Goal: Task Accomplishment & Management: Use online tool/utility

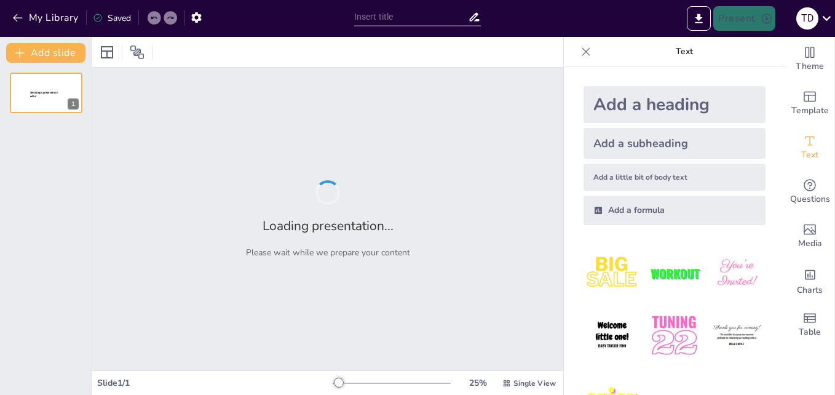
type input "New Sendsteps"
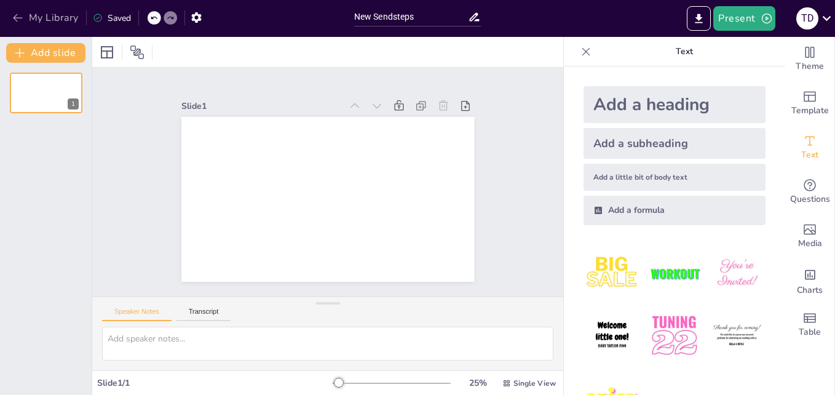
click at [17, 18] on icon "button" at bounding box center [18, 18] width 12 height 12
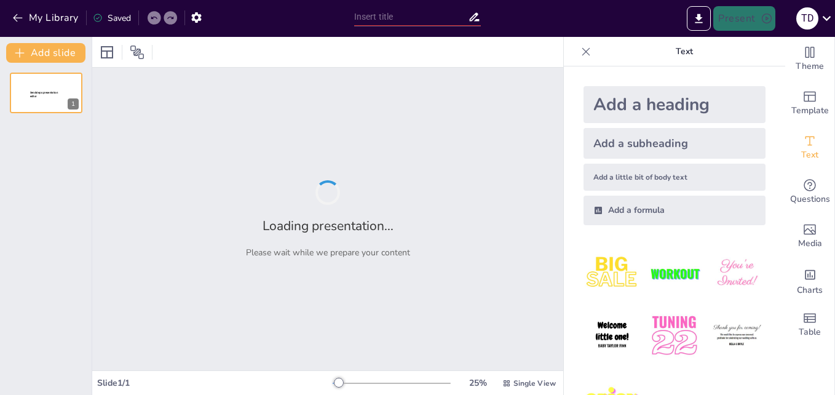
type input "Innovación en la Planificación Educativa: Recursos Didácticos Efectivos"
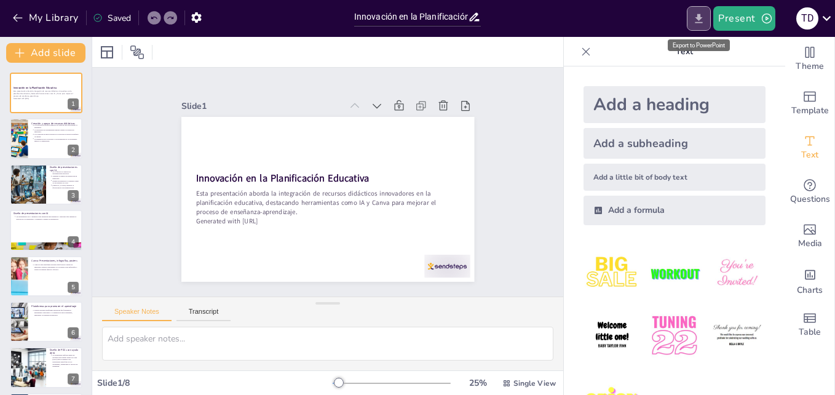
click at [698, 15] on icon "Export to PowerPoint" at bounding box center [698, 18] width 13 height 13
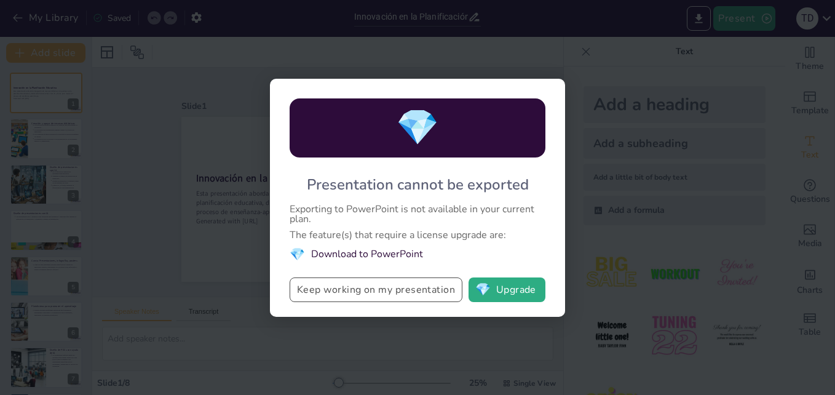
click at [401, 291] on button "Keep working on my presentation" at bounding box center [376, 289] width 173 height 25
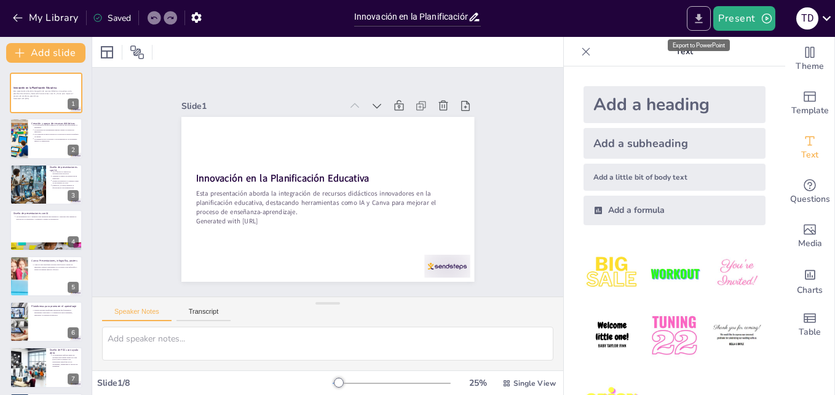
click at [699, 21] on icon "Export to PowerPoint" at bounding box center [698, 18] width 13 height 13
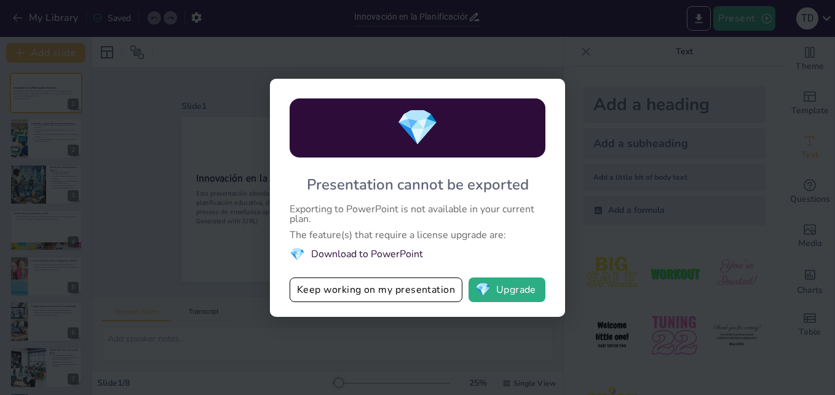
drag, startPoint x: 204, startPoint y: 162, endPoint x: 108, endPoint y: 168, distance: 96.1
click at [201, 162] on div "💎 Presentation cannot be exported Exporting to PowerPoint is not available in y…" at bounding box center [417, 197] width 835 height 395
click at [528, 290] on button "💎 Upgrade" at bounding box center [506, 289] width 77 height 25
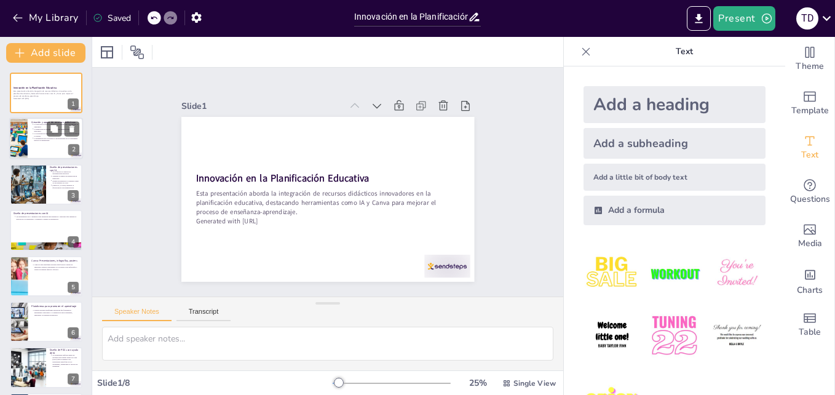
click at [70, 143] on div at bounding box center [46, 139] width 74 height 42
type textarea "La personalización en la enseñanza permite a los docentes adaptar los recursos …"
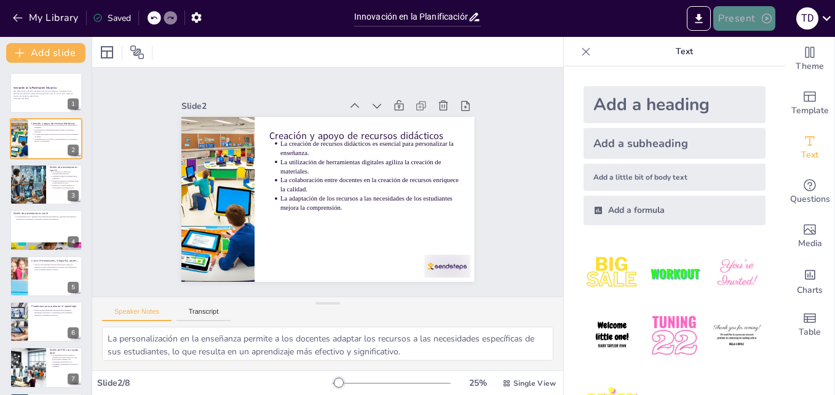
click at [764, 15] on icon "button" at bounding box center [766, 18] width 12 height 12
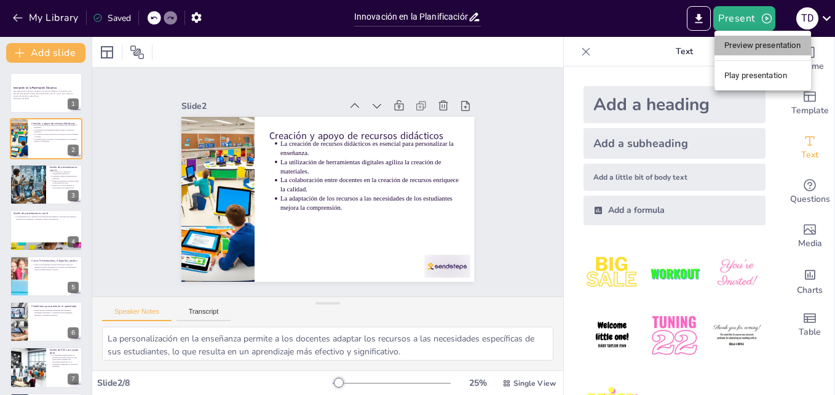
click at [771, 44] on li "Preview presentation" at bounding box center [762, 46] width 97 height 20
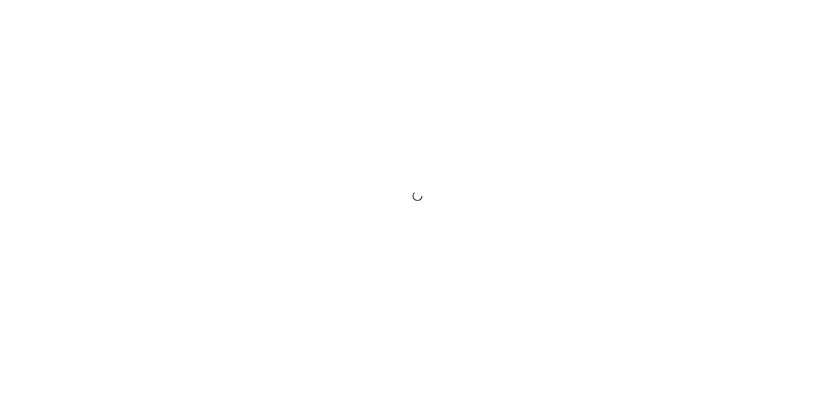
click at [493, 187] on div at bounding box center [417, 197] width 835 height 395
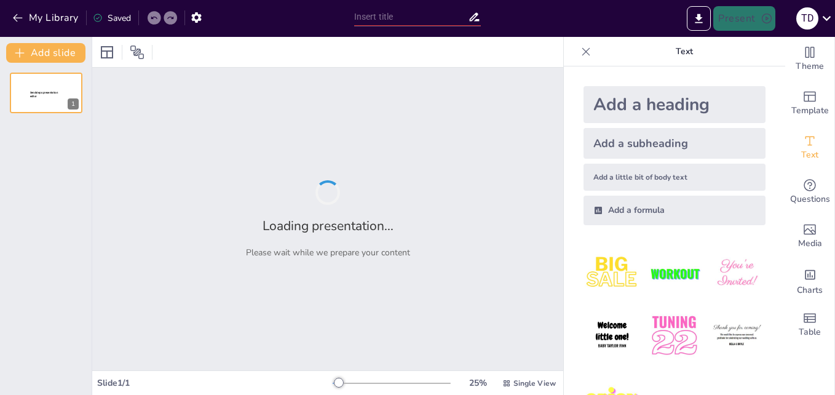
type input "Innovación en la Planificación Educativa: Recursos Didácticos Efectivos"
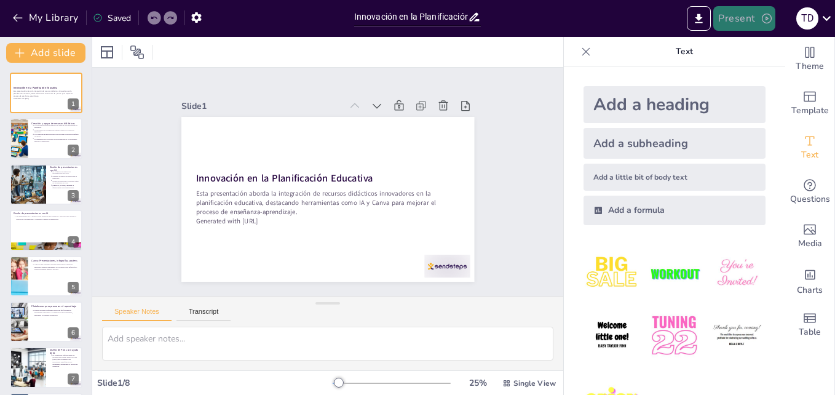
click at [754, 16] on button "Present" at bounding box center [743, 18] width 61 height 25
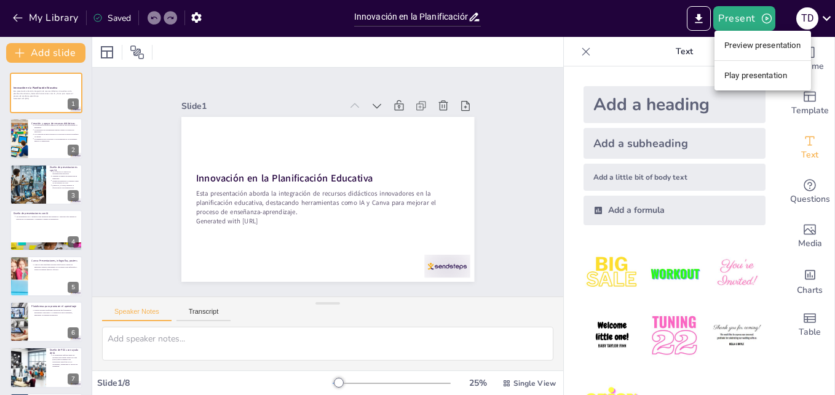
click at [758, 75] on li "Play presentation" at bounding box center [762, 76] width 97 height 20
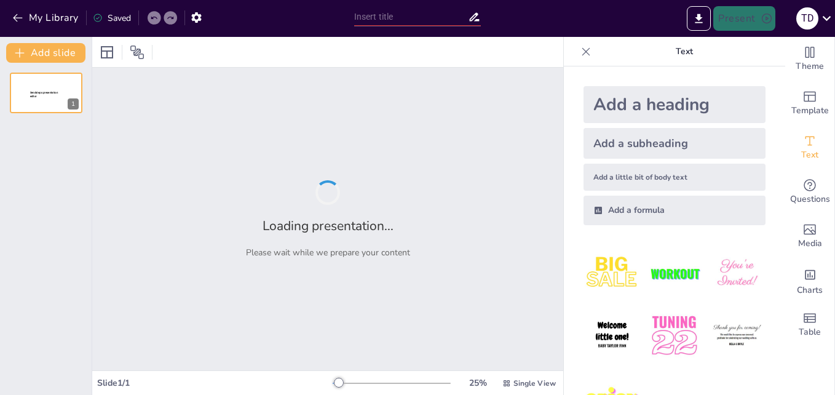
type input "Innovación en la Planificación Educativa: Recursos Didácticos Efectivos"
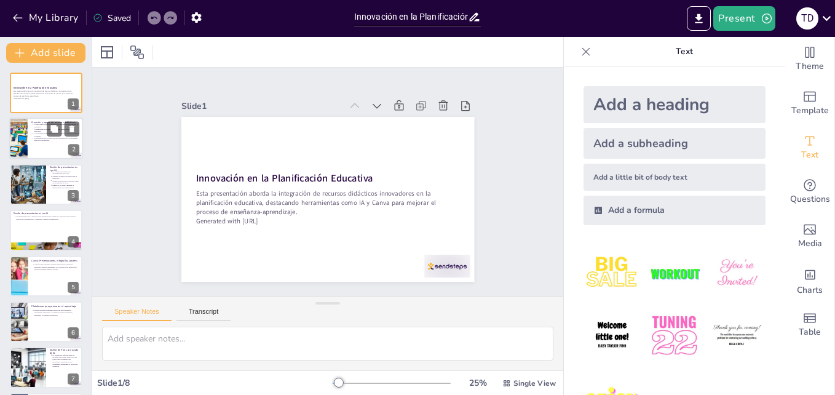
click at [61, 141] on p "La adaptación de los recursos a las necesidades de los estudiantes mejora la co…" at bounding box center [56, 139] width 45 height 5
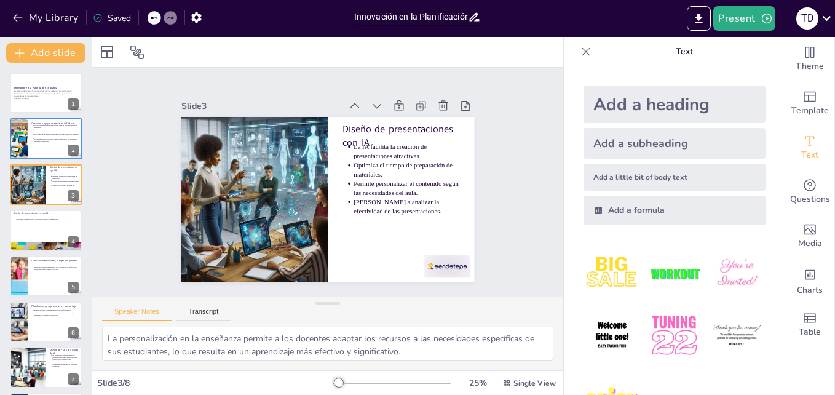
type textarea "La creación de presentaciones atractivas es vital para mantener la atención de …"
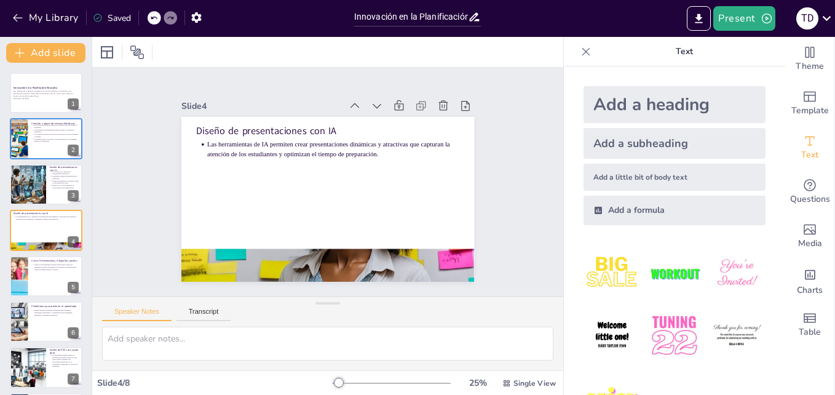
type textarea "La creación de presentaciones atractivas es vital para mantener la atención de …"
